Goal: Information Seeking & Learning: Learn about a topic

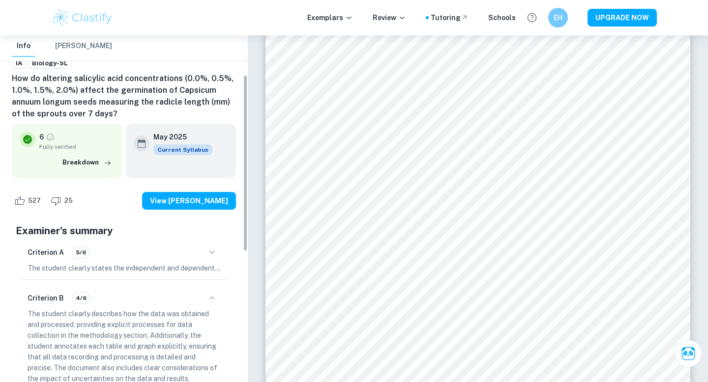
scroll to position [74, 0]
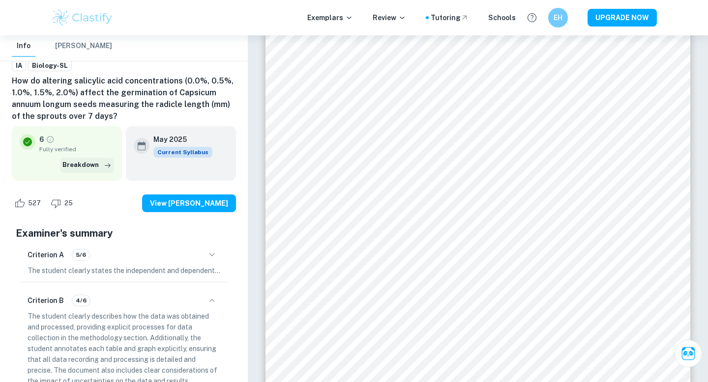
click at [82, 166] on button "Breakdown" at bounding box center [87, 165] width 54 height 15
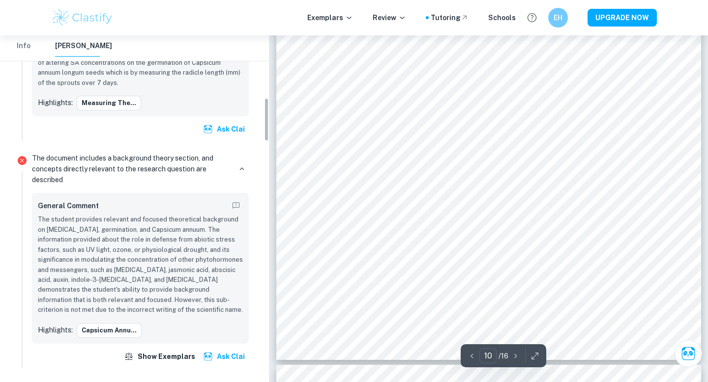
scroll to position [495, 0]
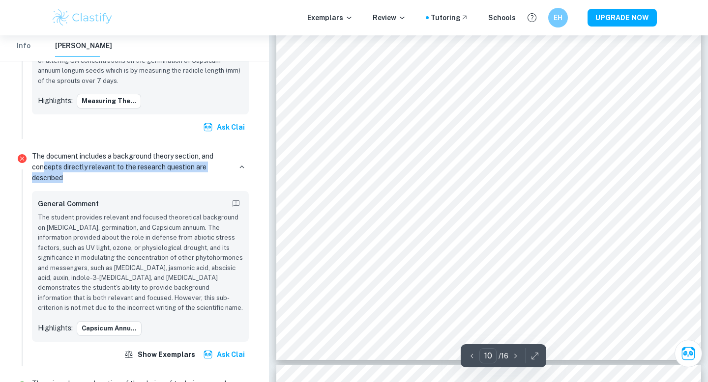
drag, startPoint x: 64, startPoint y: 178, endPoint x: 43, endPoint y: 166, distance: 24.9
click at [43, 166] on p "The document includes a background theory section, and concepts directly releva…" at bounding box center [131, 167] width 199 height 32
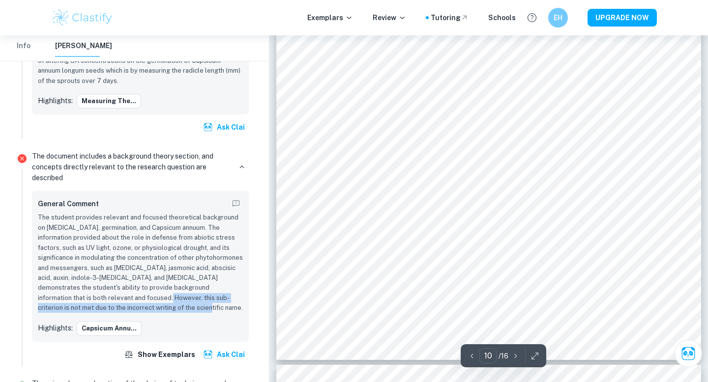
drag, startPoint x: 123, startPoint y: 306, endPoint x: 94, endPoint y: 297, distance: 30.8
click at [94, 297] on p "The student provides relevant and focused theoretical background on [MEDICAL_DA…" at bounding box center [140, 263] width 205 height 100
click at [103, 276] on p "The student provides relevant and focused theoretical background on [MEDICAL_DA…" at bounding box center [140, 263] width 205 height 100
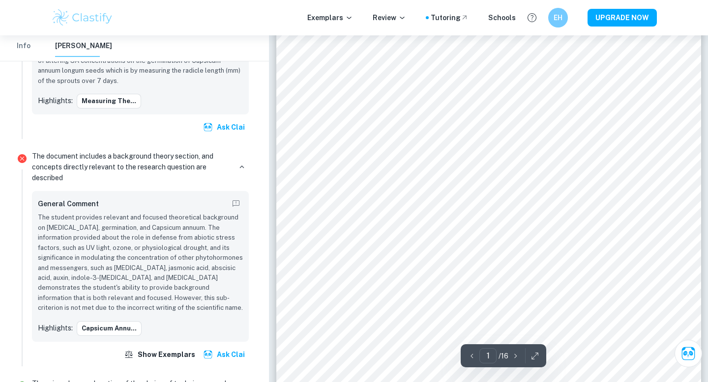
scroll to position [39, 0]
click at [96, 332] on button "Capsicum annu..." at bounding box center [109, 328] width 65 height 15
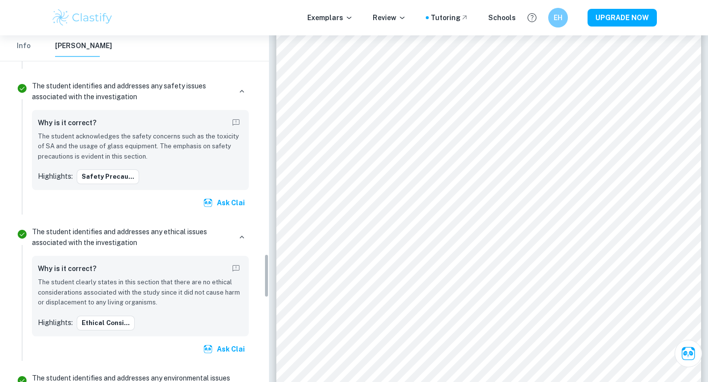
scroll to position [1726, 0]
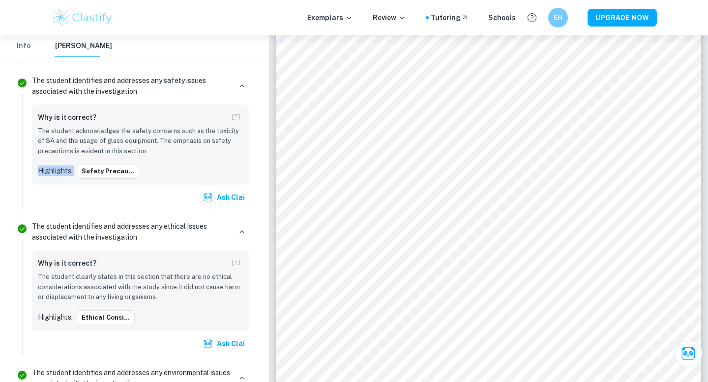
click at [148, 146] on div "Why is it correct? The student acknowledges the safety concerns such as the tox…" at bounding box center [140, 145] width 205 height 69
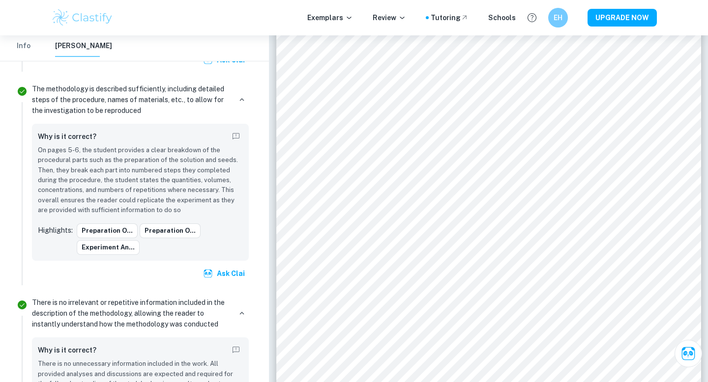
scroll to position [2165, 0]
drag, startPoint x: 145, startPoint y: 101, endPoint x: 130, endPoint y: 100, distance: 14.8
click at [130, 100] on p "The methodology is described sufficiently, including detailed steps of the proc…" at bounding box center [131, 101] width 199 height 32
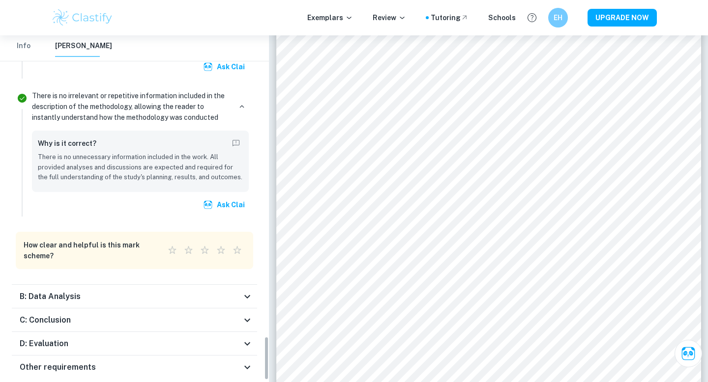
scroll to position [2388, 0]
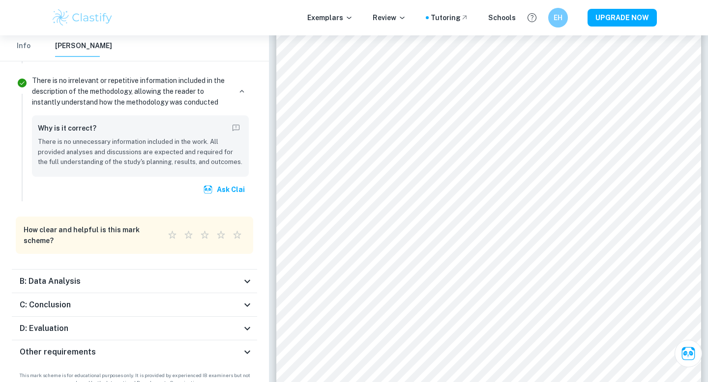
click at [96, 276] on div "B: Data Analysis" at bounding box center [131, 282] width 222 height 12
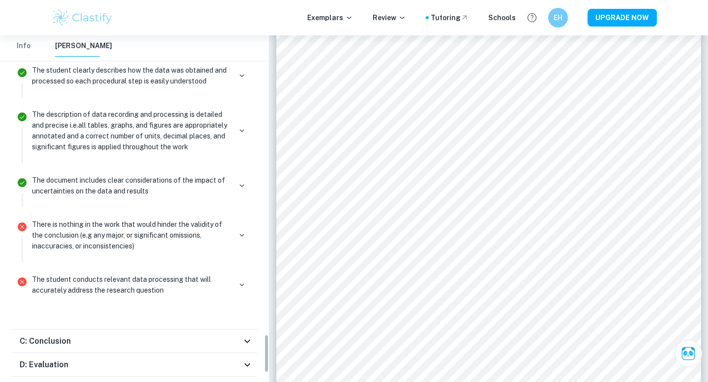
scroll to position [2675, 0]
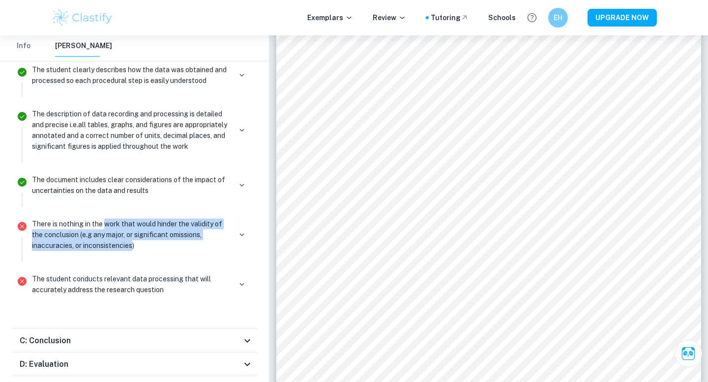
drag, startPoint x: 133, startPoint y: 237, endPoint x: 106, endPoint y: 211, distance: 37.5
click at [106, 219] on p "There is nothing in the work that would hinder the validity of the conclusion (…" at bounding box center [131, 235] width 199 height 32
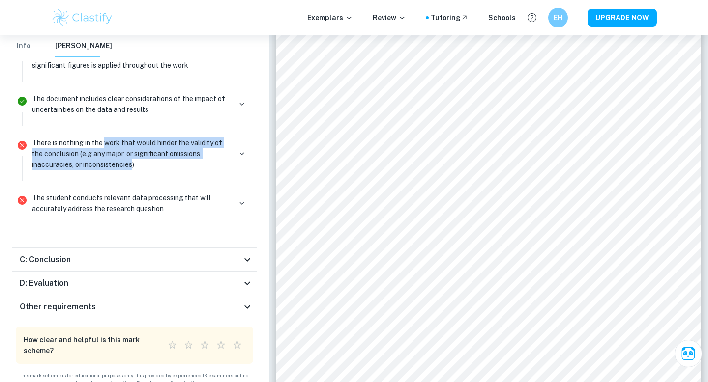
click at [85, 256] on div "C: Conclusion" at bounding box center [131, 260] width 222 height 12
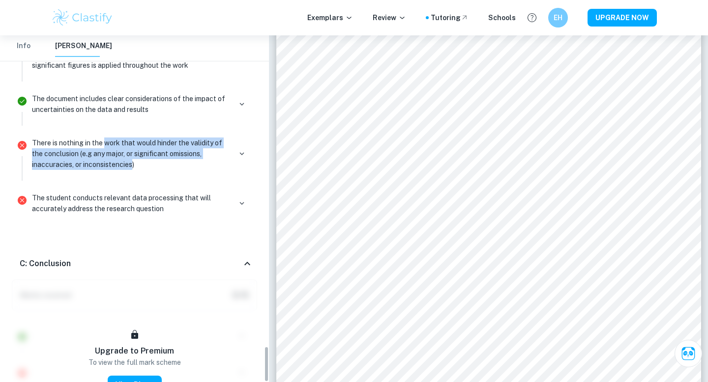
scroll to position [3007, 0]
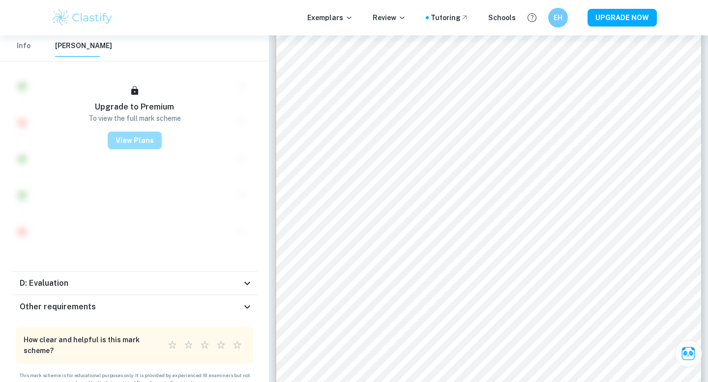
click at [138, 142] on button "View Plans" at bounding box center [135, 141] width 54 height 18
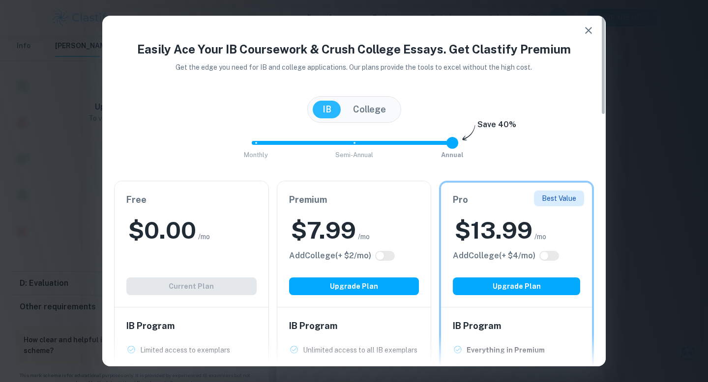
click at [584, 31] on icon "button" at bounding box center [588, 31] width 12 height 12
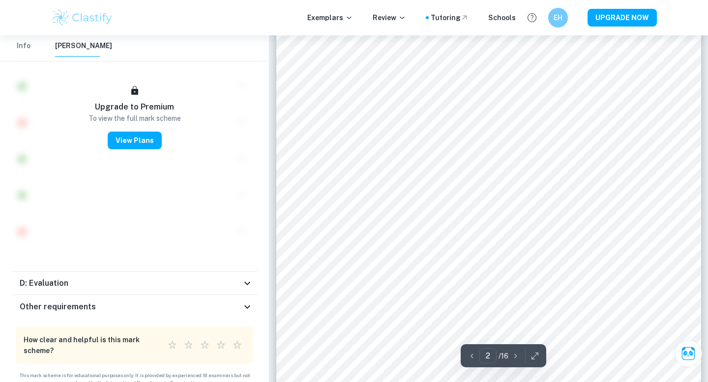
scroll to position [864, 0]
click at [115, 278] on div "D: Evaluation" at bounding box center [131, 284] width 222 height 12
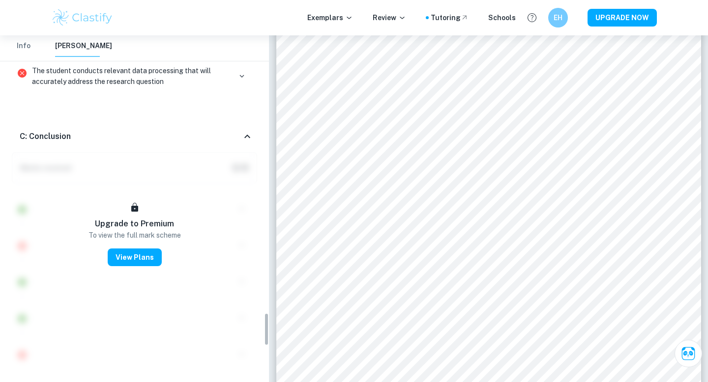
scroll to position [2884, 0]
click at [120, 130] on div "C: Conclusion" at bounding box center [131, 136] width 222 height 12
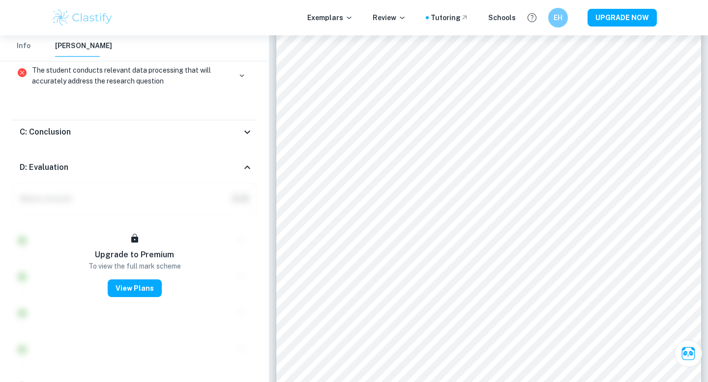
click at [120, 126] on div "C: Conclusion" at bounding box center [131, 132] width 222 height 12
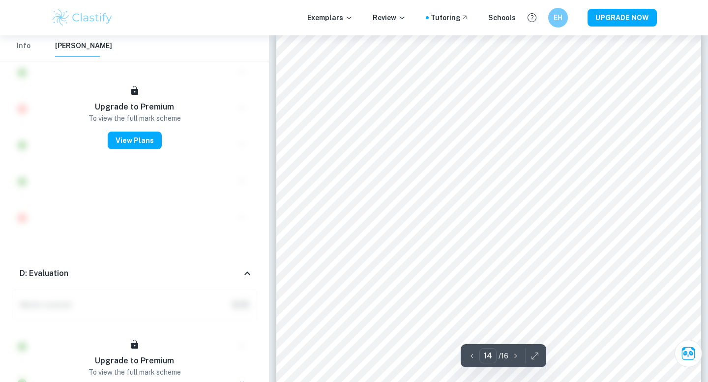
scroll to position [8078, 0]
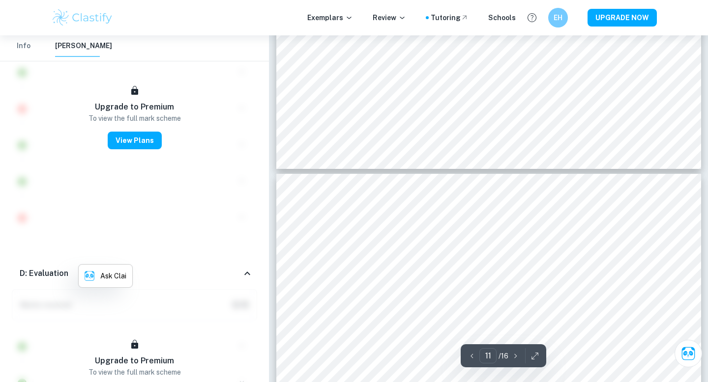
type input "12"
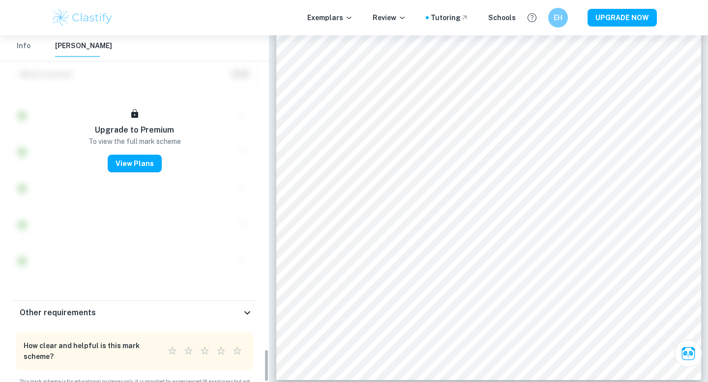
scroll to position [3257, 0]
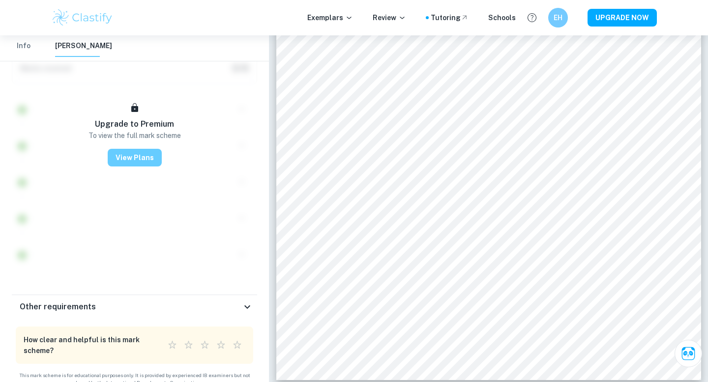
click at [151, 149] on button "View Plans" at bounding box center [135, 158] width 54 height 18
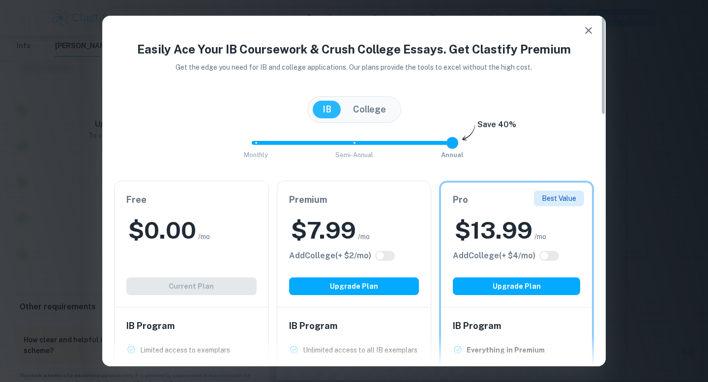
click at [389, 256] on input "checkbox" at bounding box center [380, 256] width 24 height 8
checkbox input "true"
click at [381, 256] on input "checkbox" at bounding box center [390, 256] width 24 height 8
checkbox input "false"
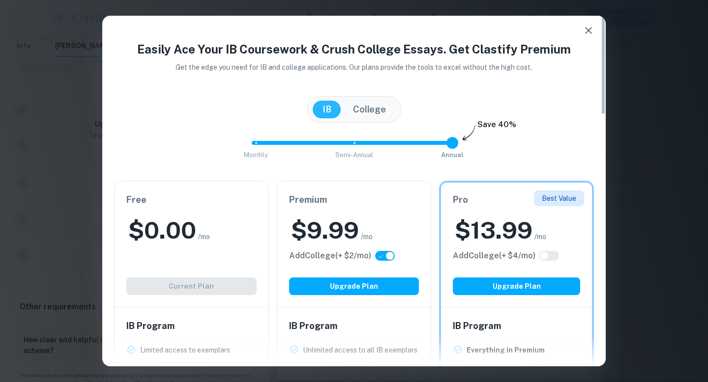
checkbox input "false"
click at [351, 145] on span at bounding box center [350, 143] width 197 height 4
click at [258, 145] on span "Monthly Semi-Annual Annual" at bounding box center [354, 143] width 197 height 17
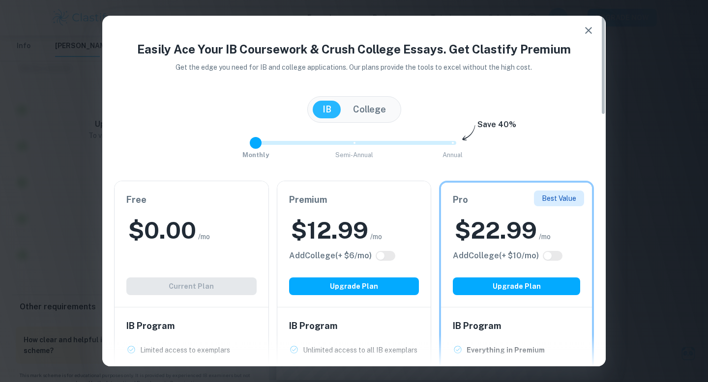
click at [353, 144] on span "Monthly Semi-Annual Annual" at bounding box center [354, 143] width 197 height 17
click at [453, 145] on div "Monthly Semi-Annual Annual Save 40%" at bounding box center [354, 148] width 480 height 27
type input "2"
click at [454, 144] on span at bounding box center [354, 143] width 204 height 4
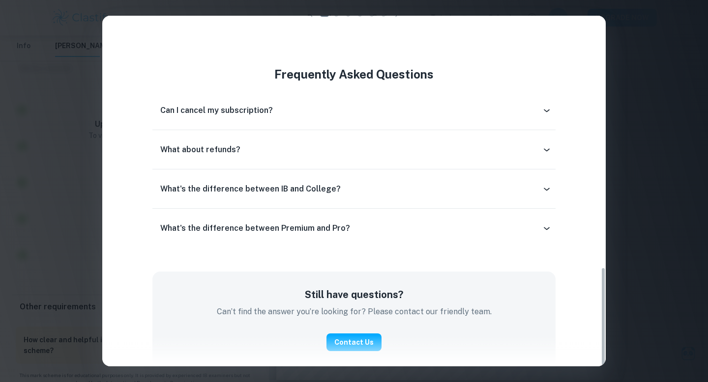
scroll to position [888, 0]
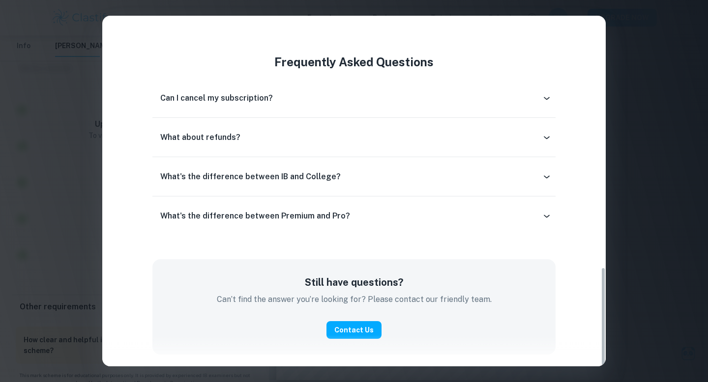
click at [185, 98] on h6 "Can I cancel my subscription?" at bounding box center [216, 98] width 113 height 12
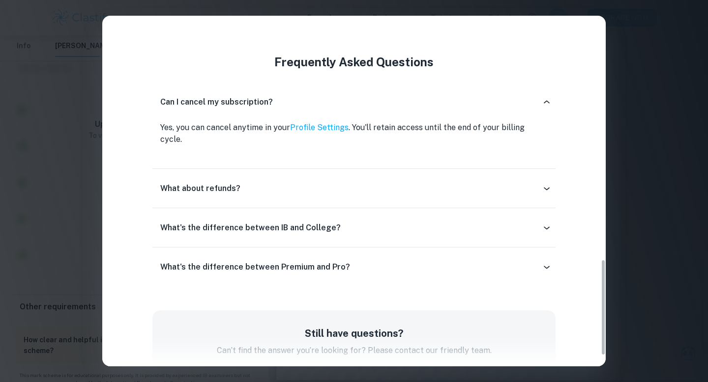
click at [193, 183] on h6 "What about refunds?" at bounding box center [200, 189] width 80 height 12
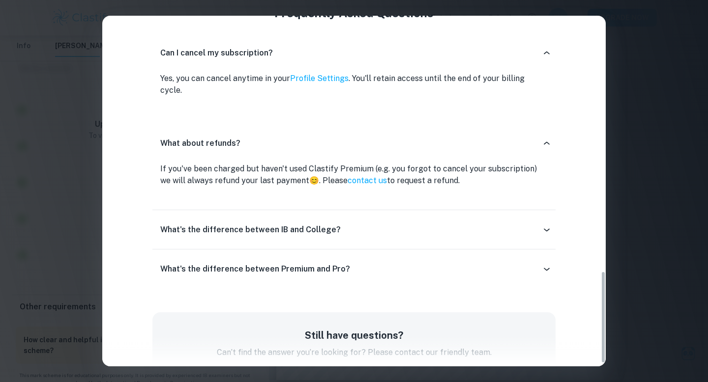
scroll to position [979, 0]
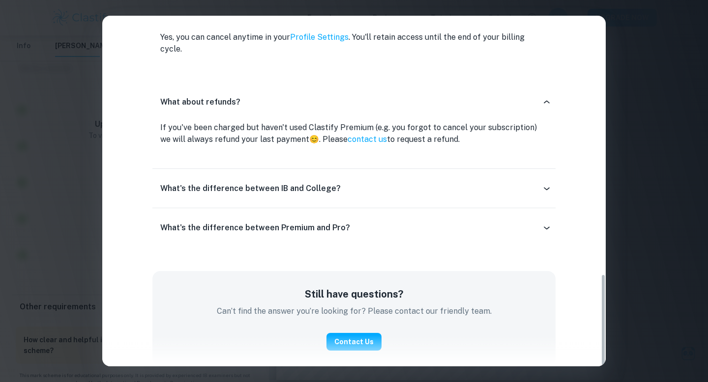
click at [193, 183] on h6 "What's the difference between IB and College?" at bounding box center [250, 189] width 180 height 12
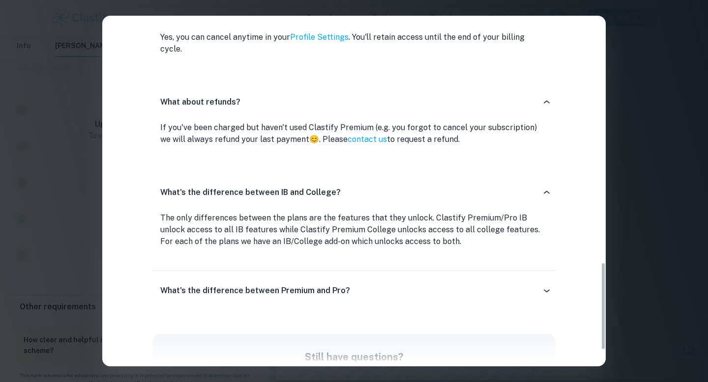
click at [641, 124] on div "Easily Ace Your IB Coursework & Crush College Essays. Get Clastify Premium Get …" at bounding box center [354, 191] width 708 height 382
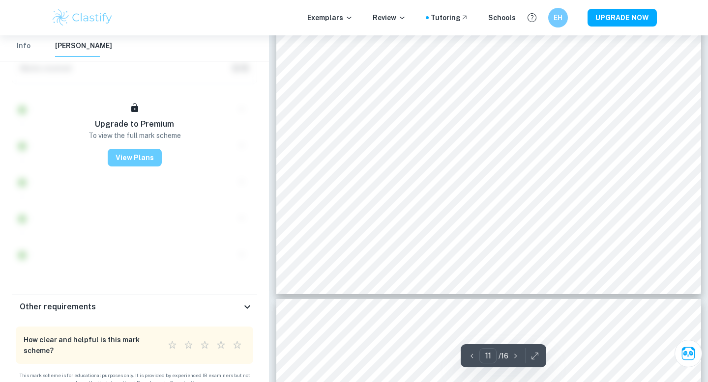
scroll to position [6598, 0]
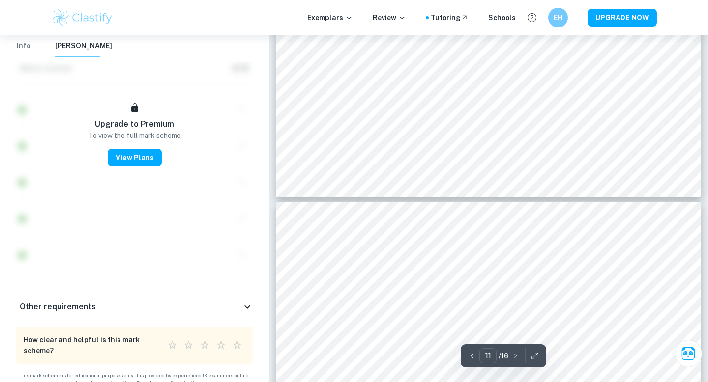
type input "12"
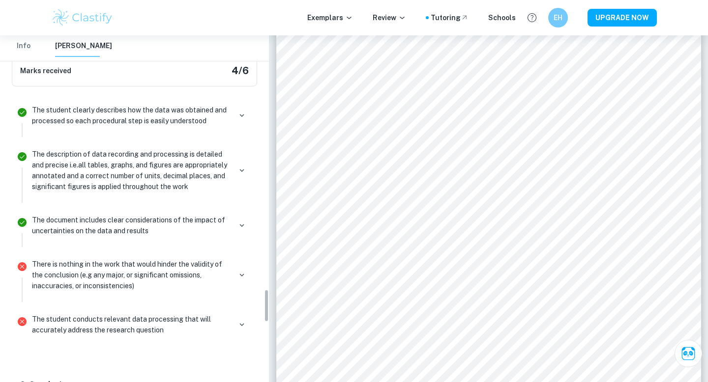
scroll to position [2635, 0]
click at [157, 315] on p "The student conducts relevant data processing that will accurately address the …" at bounding box center [131, 324] width 199 height 22
click at [239, 319] on icon "button" at bounding box center [241, 323] width 9 height 9
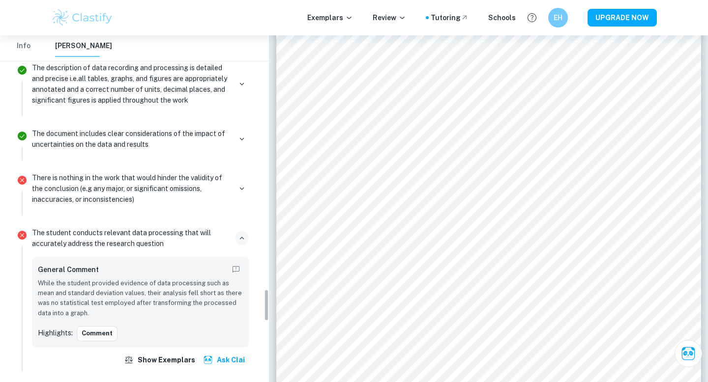
scroll to position [2755, 0]
